Goal: Information Seeking & Learning: Learn about a topic

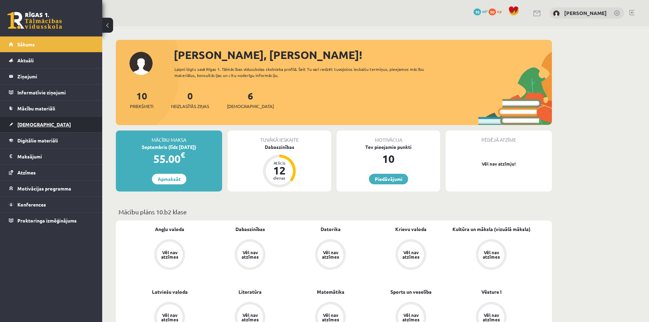
click at [28, 123] on span "[DEMOGRAPHIC_DATA]" at bounding box center [43, 124] width 53 height 6
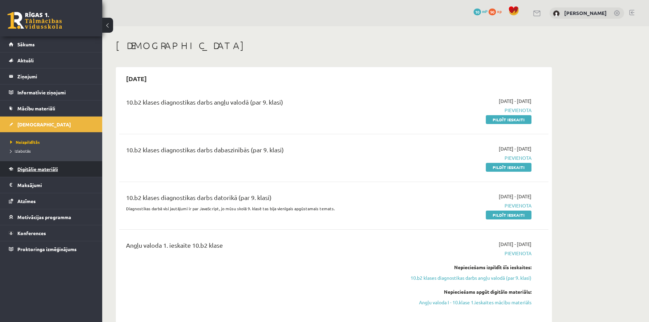
click at [60, 172] on link "Digitālie materiāli" at bounding box center [51, 169] width 85 height 16
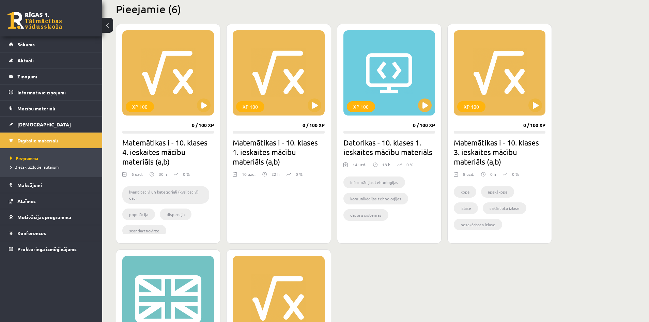
scroll to position [273, 0]
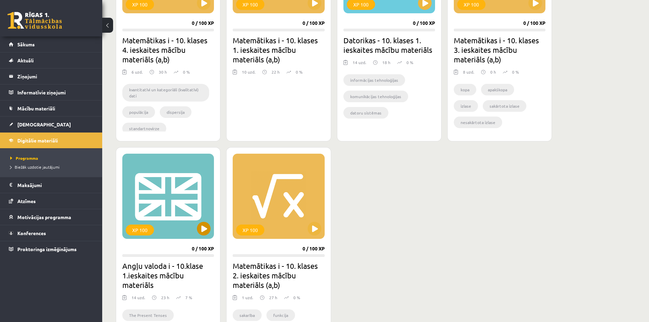
click at [211, 229] on div "XP 100" at bounding box center [168, 196] width 92 height 85
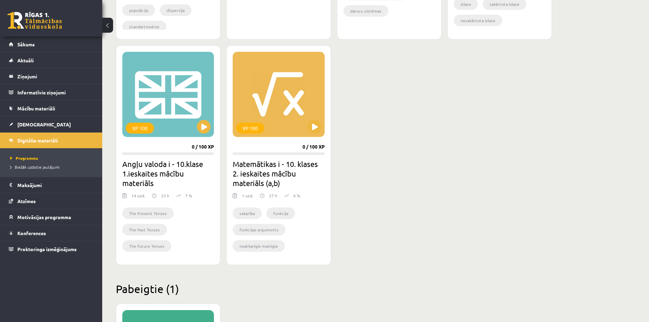
scroll to position [375, 0]
click at [144, 168] on h2 "Angļu valoda i - 10.klase 1.ieskaites mācību materiāls" at bounding box center [168, 173] width 92 height 29
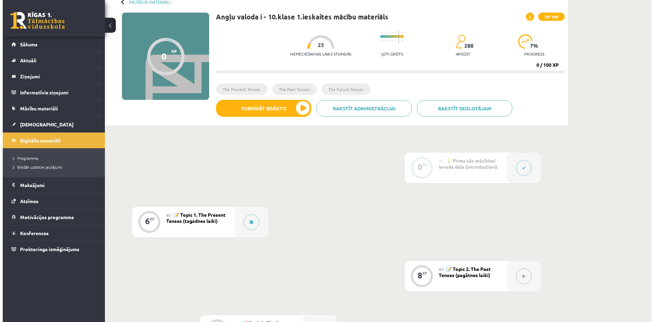
scroll to position [102, 0]
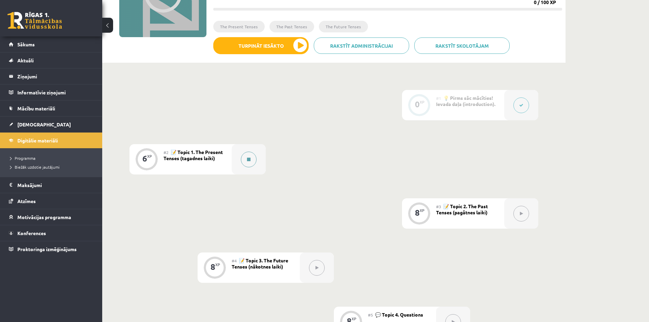
click at [244, 157] on button at bounding box center [249, 160] width 16 height 16
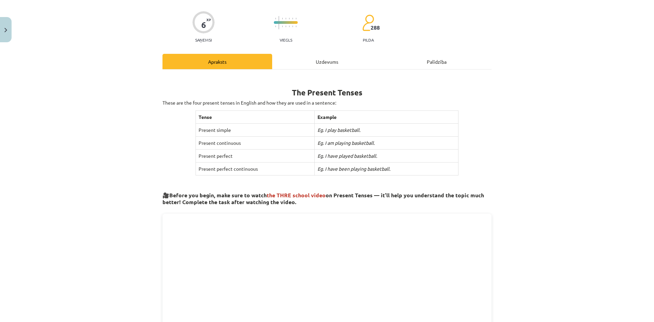
scroll to position [0, 0]
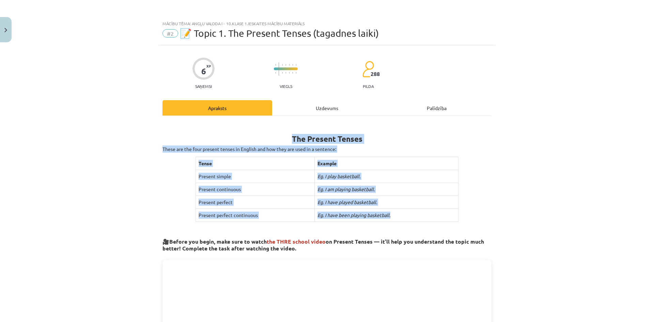
drag, startPoint x: 157, startPoint y: 141, endPoint x: 445, endPoint y: 213, distance: 296.1
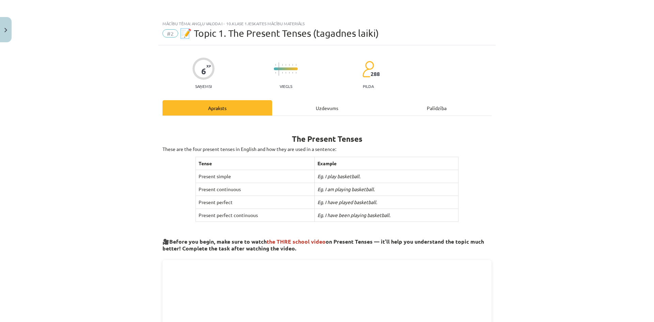
click at [518, 167] on div "Mācību tēma: Angļu valoda i - 10.[PERSON_NAME] 1.ieskaites mācību materiāls #2 …" at bounding box center [327, 161] width 654 height 322
